Goal: Obtain resource: Download file/media

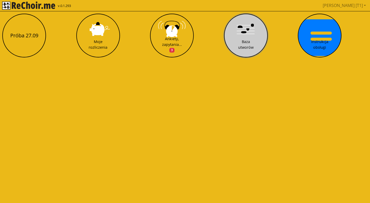
click at [243, 46] on div "Baza utworów" at bounding box center [245, 44] width 15 height 11
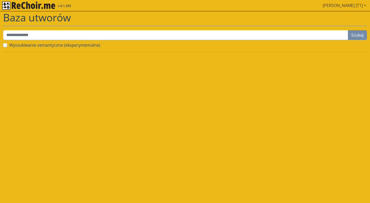
click at [350, 7] on link "[PERSON_NAME] [T1]" at bounding box center [344, 5] width 47 height 10
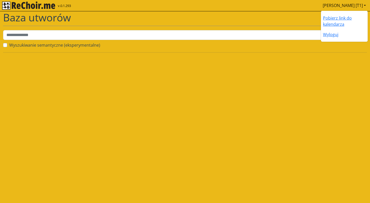
click at [350, 8] on link "[PERSON_NAME] [T1]" at bounding box center [344, 5] width 47 height 10
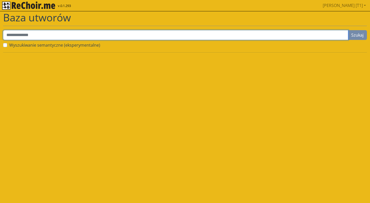
click at [62, 33] on input "text" at bounding box center [175, 35] width 345 height 10
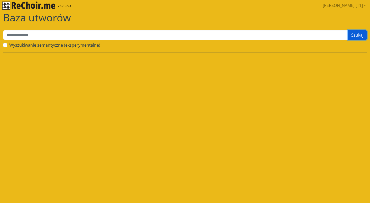
click at [354, 34] on button "Szukaj" at bounding box center [357, 35] width 19 height 10
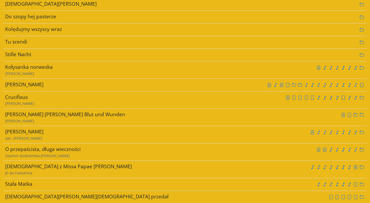
scroll to position [848, 0]
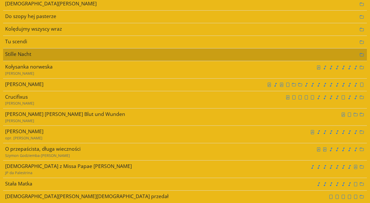
click at [202, 57] on div at bounding box center [275, 54] width 182 height 8
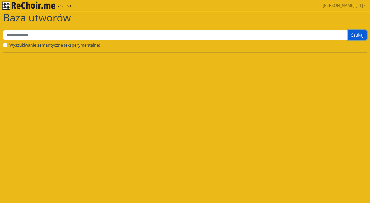
click at [354, 36] on button "Szukaj" at bounding box center [357, 35] width 19 height 10
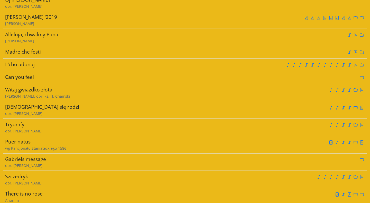
scroll to position [551, 0]
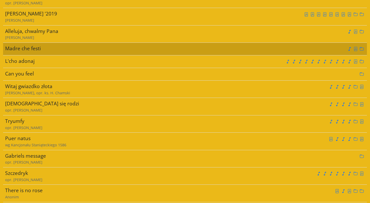
click at [38, 51] on div "Madre che festi" at bounding box center [92, 48] width 174 height 7
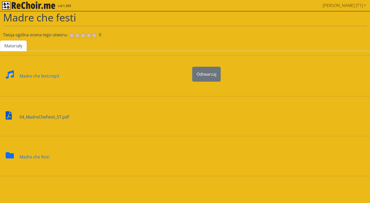
click at [31, 118] on div "04_MadreCheFesti_ST.pdf" at bounding box center [44, 113] width 49 height 13
click at [201, 77] on button "Odtwarzaj" at bounding box center [206, 74] width 29 height 15
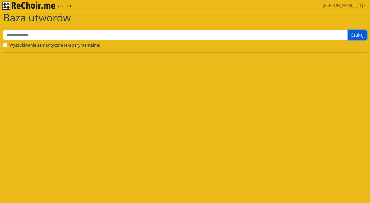
click at [356, 33] on button "Szukaj" at bounding box center [357, 35] width 19 height 10
